Goal: Task Accomplishment & Management: Use online tool/utility

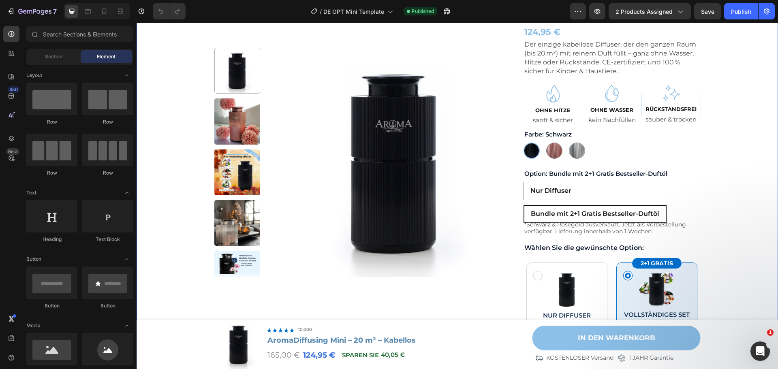
scroll to position [122, 0]
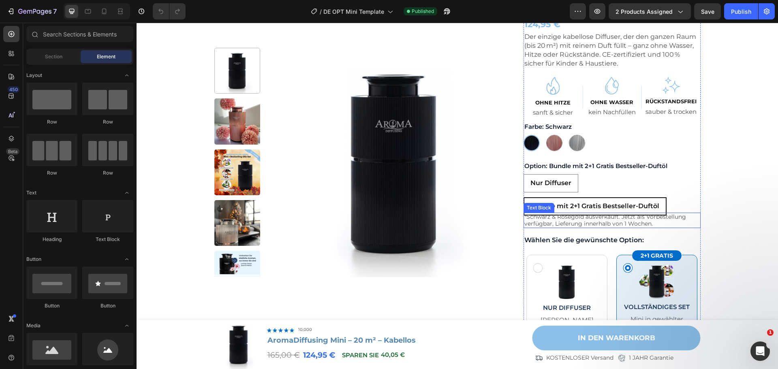
click at [649, 222] on p "*Schwarz & Roségold ausverkauft. Jetzt als Vorbestellung verfügbar, Lieferung i…" at bounding box center [611, 220] width 175 height 14
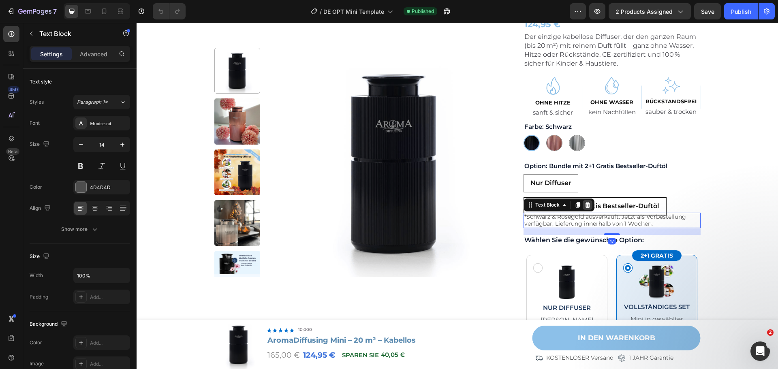
click at [585, 203] on icon at bounding box center [587, 205] width 5 height 6
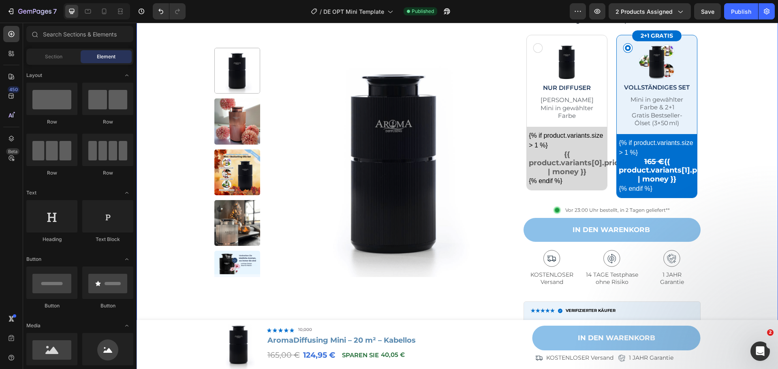
scroll to position [324, 0]
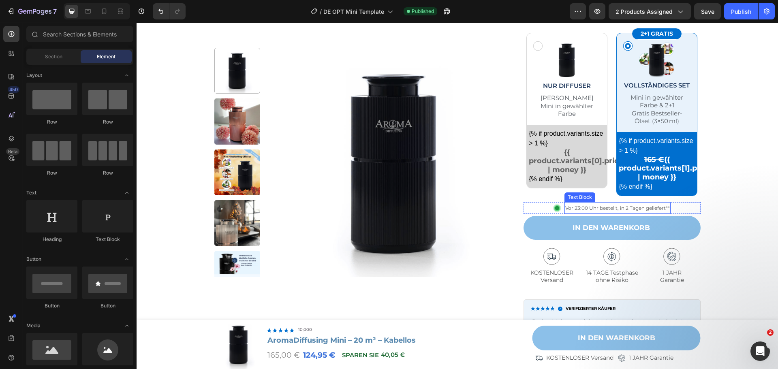
click at [654, 209] on span "Vor 23:00 Uhr bestellt, in 2 Tagen geliefert**" at bounding box center [617, 208] width 105 height 6
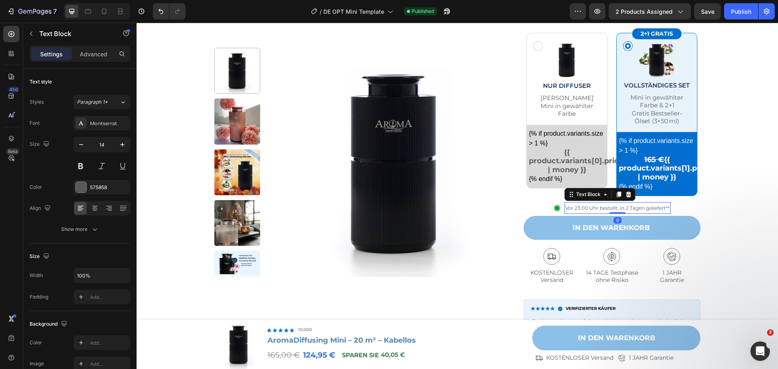
click at [640, 209] on span "Vor 23:00 Uhr bestellt, in 2 Tagen geliefert**" at bounding box center [617, 208] width 105 height 6
click at [662, 207] on span "Vor 23:00 Uhr bestellt, in 2 Tagen geliefert**" at bounding box center [617, 208] width 105 height 6
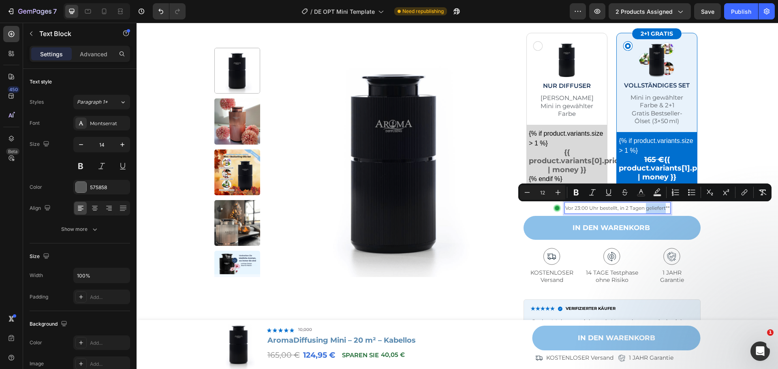
click at [662, 208] on span "Vor 23:00 Uhr bestellt, in 2 Tagen geliefert**" at bounding box center [617, 208] width 105 height 6
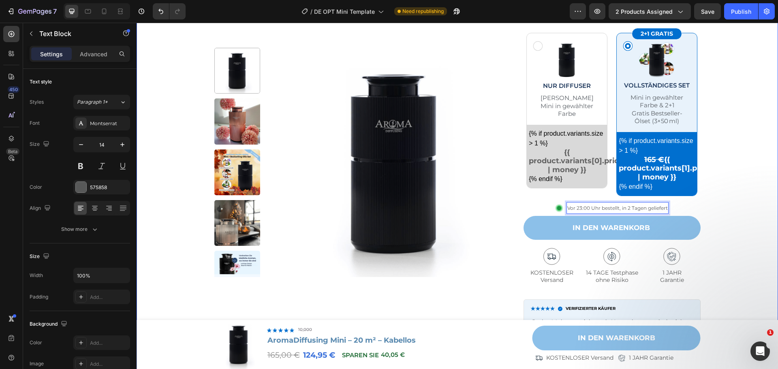
click at [751, 191] on div "Product Images Row Icon Icon Icon Icon Icon Icon List 10.000+ zufriedene Kunden…" at bounding box center [457, 125] width 625 height 784
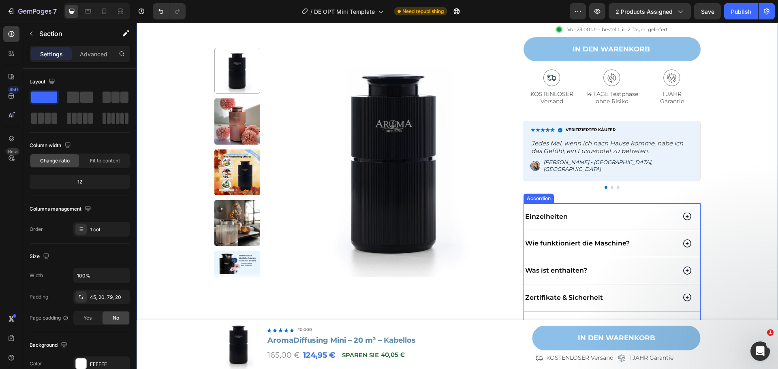
scroll to position [567, 0]
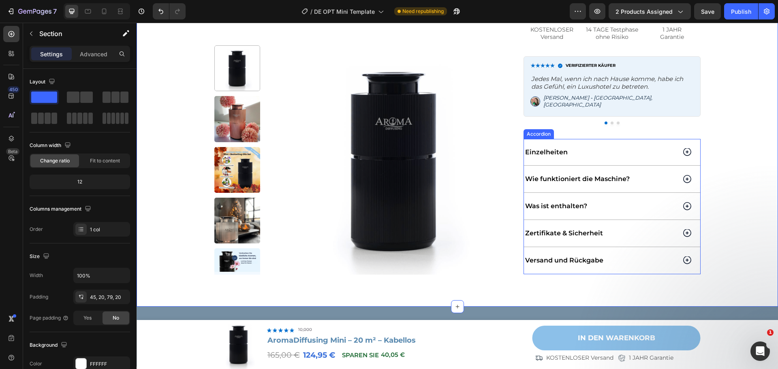
click at [683, 256] on icon at bounding box center [687, 260] width 8 height 9
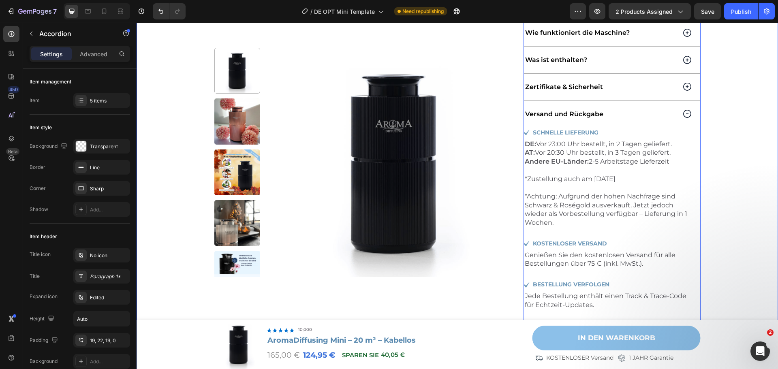
scroll to position [729, 0]
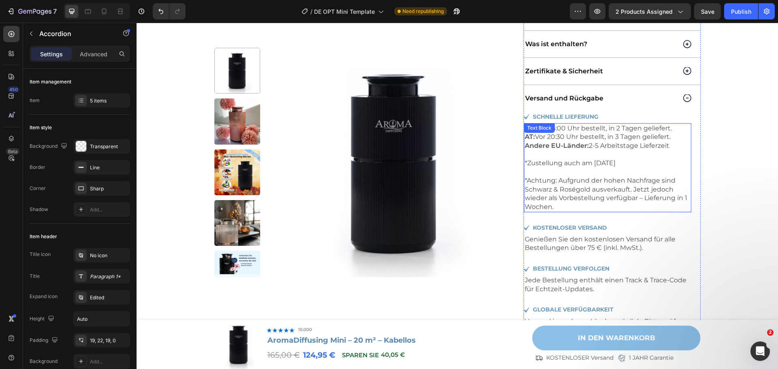
click at [582, 187] on p "*Zustellung auch am [DATE] *Achtung: Aufgrund der hohen Nachfrage sind Schwarz …" at bounding box center [608, 185] width 166 height 53
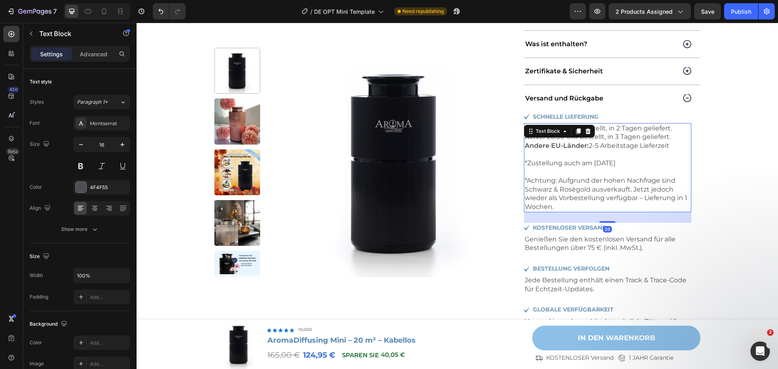
click at [559, 201] on p "*Zustellung auch am [DATE] *Achtung: Aufgrund der hohen Nachfrage sind Schwarz …" at bounding box center [608, 185] width 166 height 53
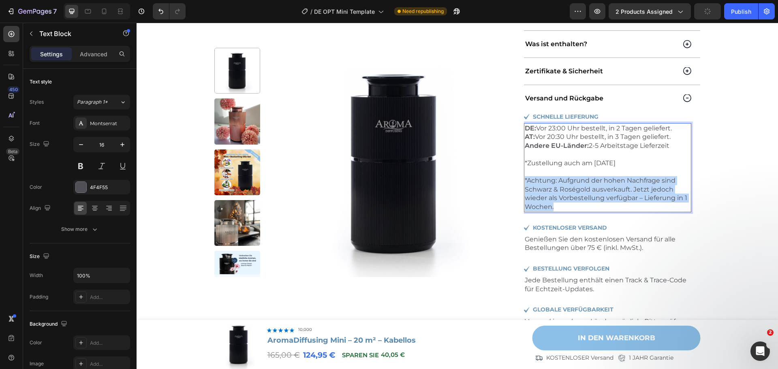
drag, startPoint x: 559, startPoint y: 202, endPoint x: 521, endPoint y: 174, distance: 47.6
click at [524, 174] on div "DE: Vor 23:00 Uhr bestellt, in 2 Tagen geliefert. AT: Vor 20:30 Uhr bestellt, i…" at bounding box center [607, 167] width 167 height 89
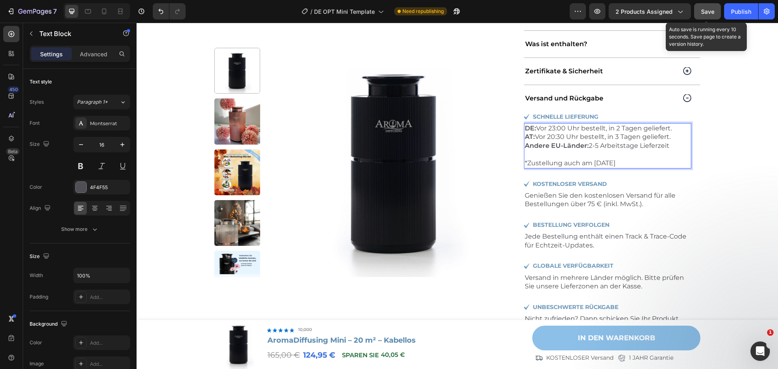
click at [700, 12] on button "Save" at bounding box center [707, 11] width 27 height 16
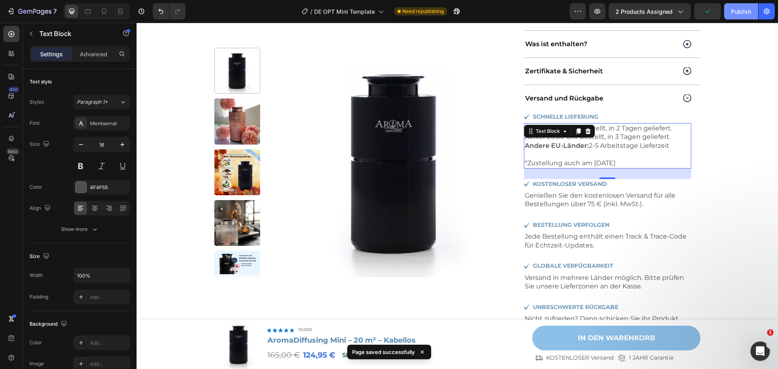
click at [734, 16] on button "Publish" at bounding box center [741, 11] width 34 height 16
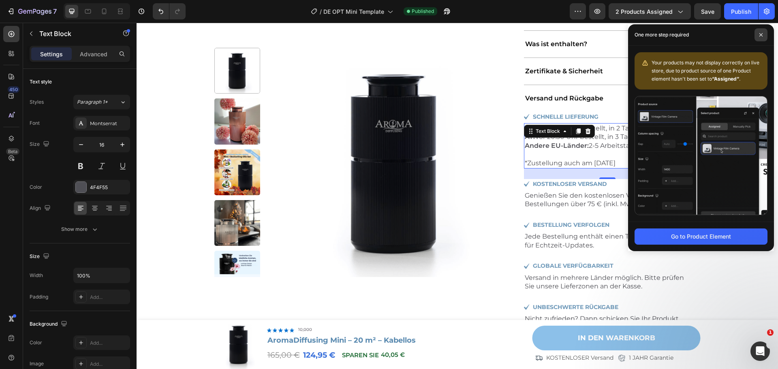
click at [762, 36] on icon at bounding box center [761, 35] width 4 height 4
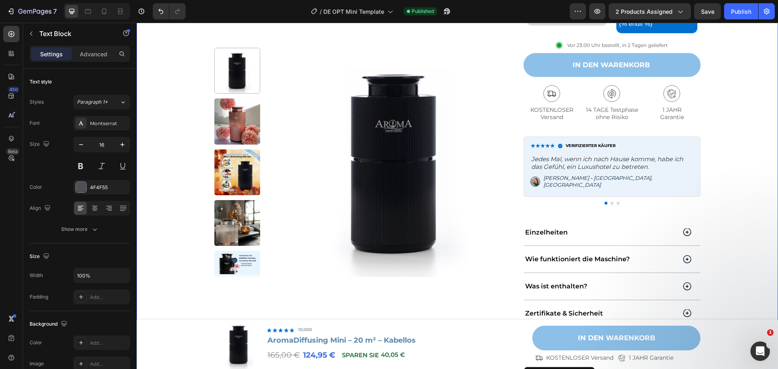
scroll to position [446, 0]
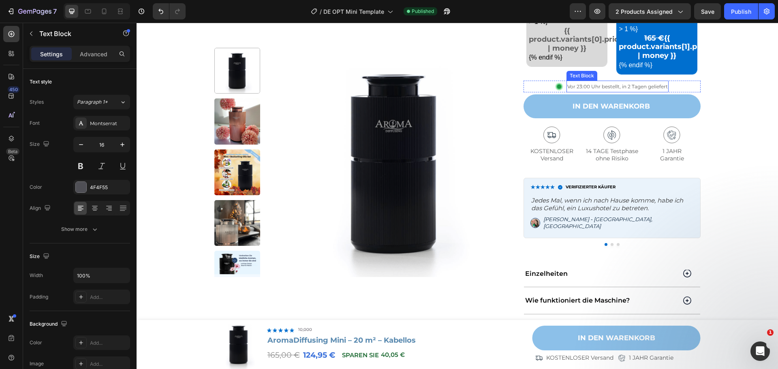
click at [659, 86] on span "Vor 23:00 Uhr bestellt, in 2 Tagen geliefert" at bounding box center [617, 86] width 100 height 6
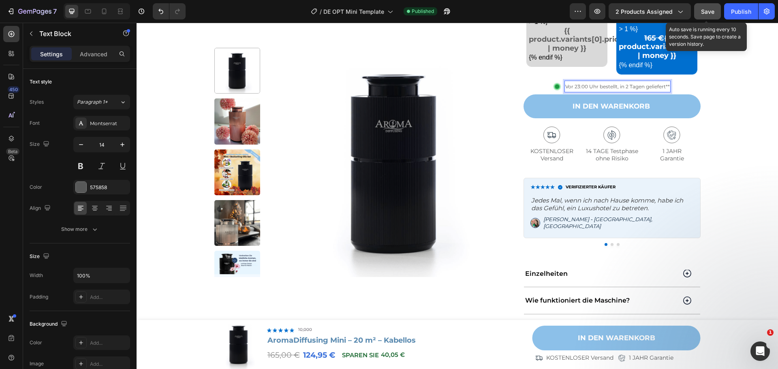
click at [710, 11] on span "Save" at bounding box center [707, 11] width 13 height 7
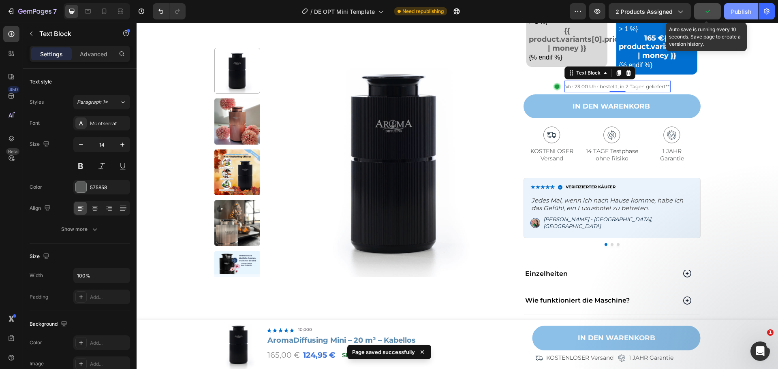
click at [739, 11] on div "Publish" at bounding box center [741, 11] width 20 height 9
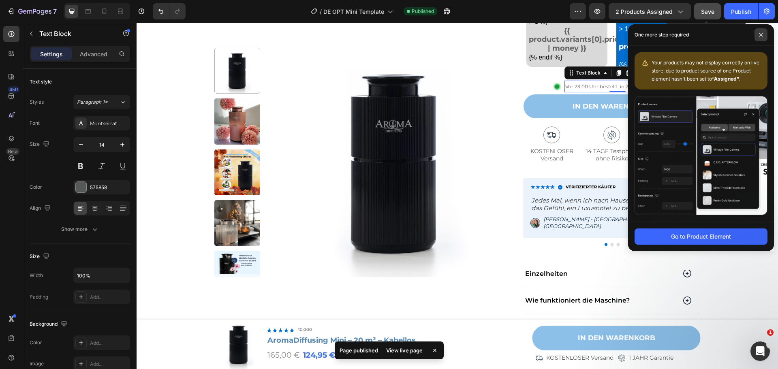
click at [755, 34] on span at bounding box center [760, 34] width 13 height 13
